Goal: Task Accomplishment & Management: Use online tool/utility

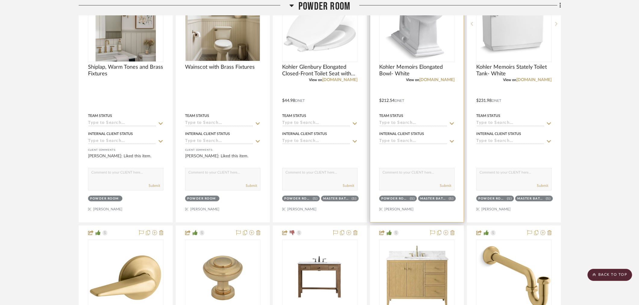
scroll to position [621, 0]
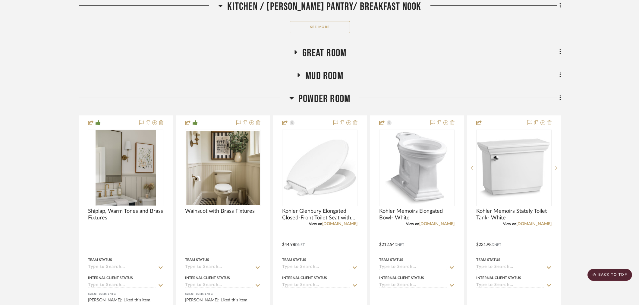
click at [322, 104] on span "Powder Room" at bounding box center [324, 98] width 52 height 13
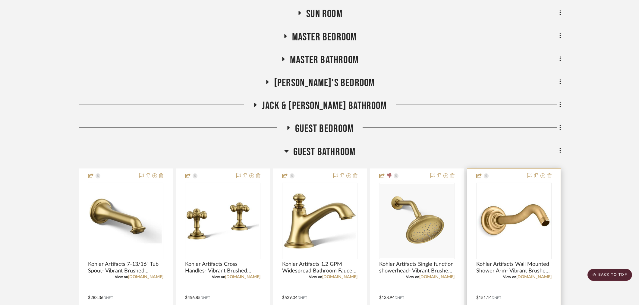
scroll to position [789, 0]
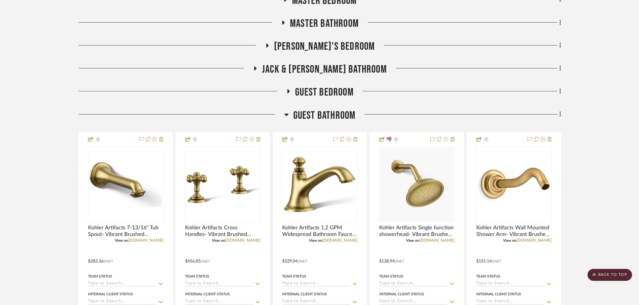
click at [312, 110] on span "Guest Bathroom" at bounding box center [324, 115] width 62 height 13
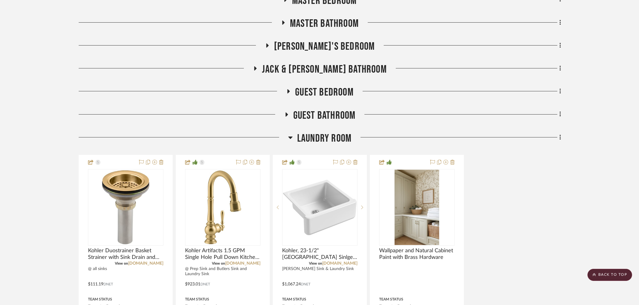
click at [329, 138] on span "Laundry Room" at bounding box center [324, 138] width 54 height 13
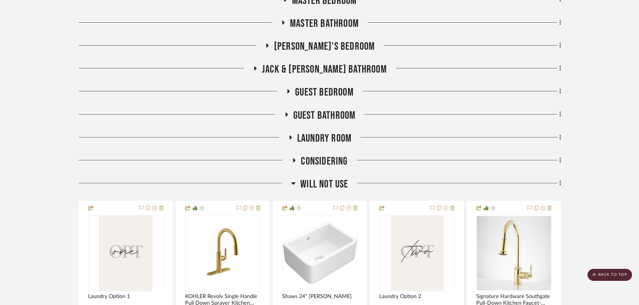
click at [322, 185] on span "Will not use" at bounding box center [324, 184] width 48 height 13
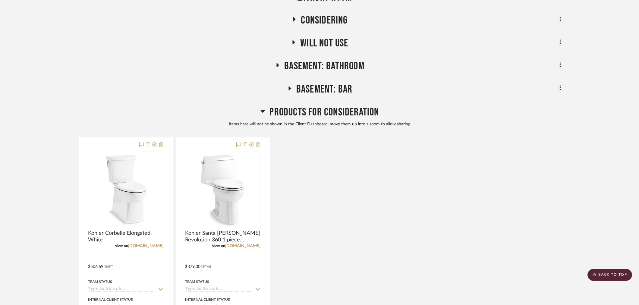
scroll to position [923, 0]
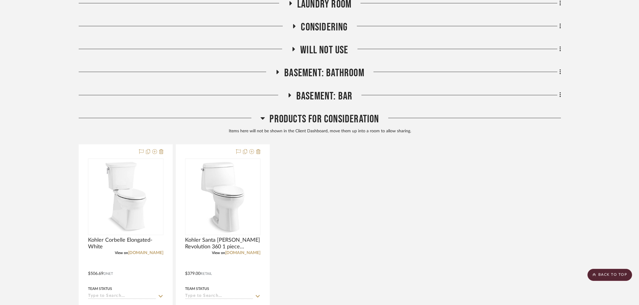
click at [335, 52] on span "Will not use" at bounding box center [324, 50] width 48 height 13
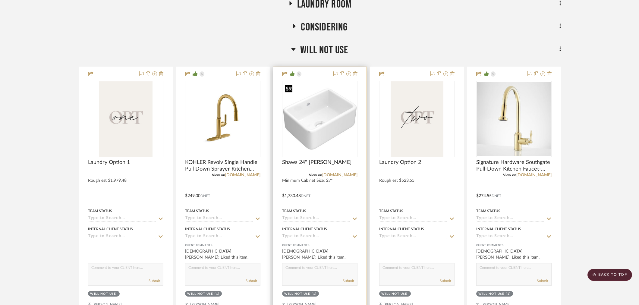
scroll to position [1124, 0]
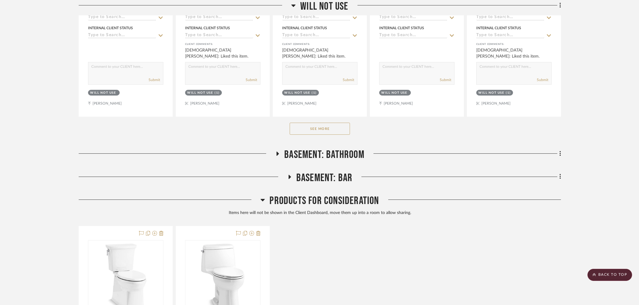
click at [321, 139] on div "See More" at bounding box center [320, 129] width 482 height 24
click at [322, 130] on button "See More" at bounding box center [319, 129] width 60 height 12
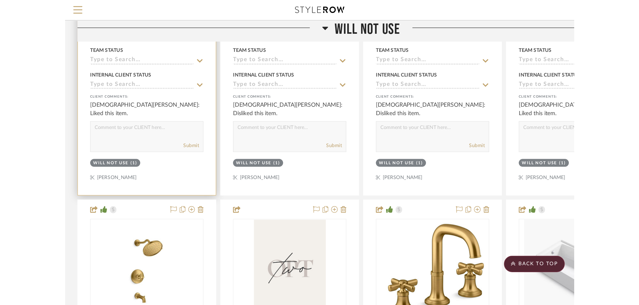
scroll to position [1592, 0]
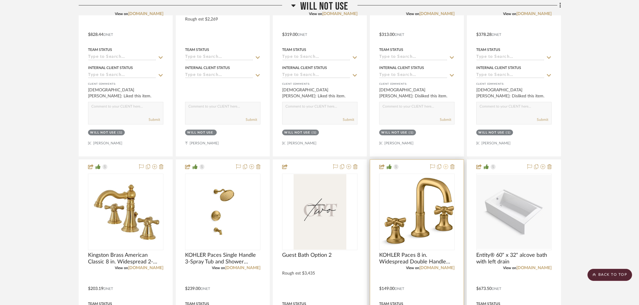
click at [446, 167] on icon at bounding box center [445, 166] width 5 height 5
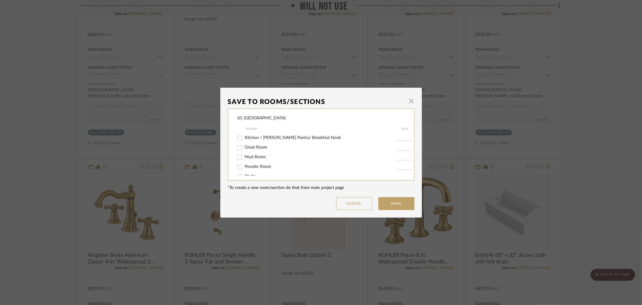
scroll to position [100, 0]
click at [253, 142] on span "Powder Room" at bounding box center [258, 143] width 27 height 4
click at [245, 142] on input "Powder Room" at bounding box center [240, 143] width 10 height 10
checkbox input "true"
type input "1"
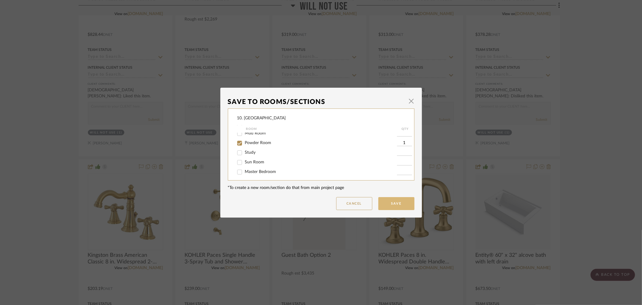
click at [398, 201] on button "Save" at bounding box center [397, 203] width 36 height 13
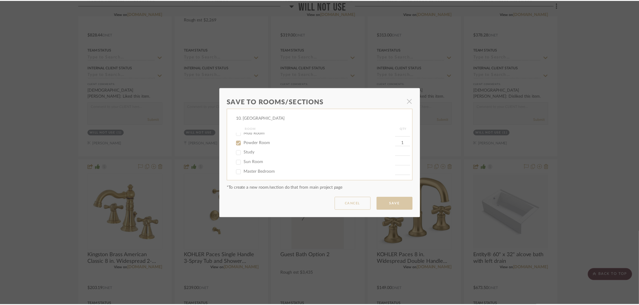
scroll to position [1592, 0]
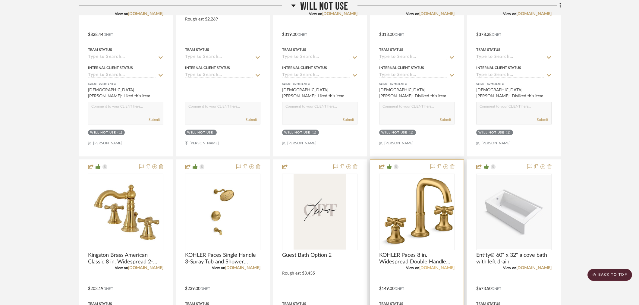
click at [430, 267] on link "[DOMAIN_NAME]" at bounding box center [436, 268] width 35 height 4
